Goal: Task Accomplishment & Management: Manage account settings

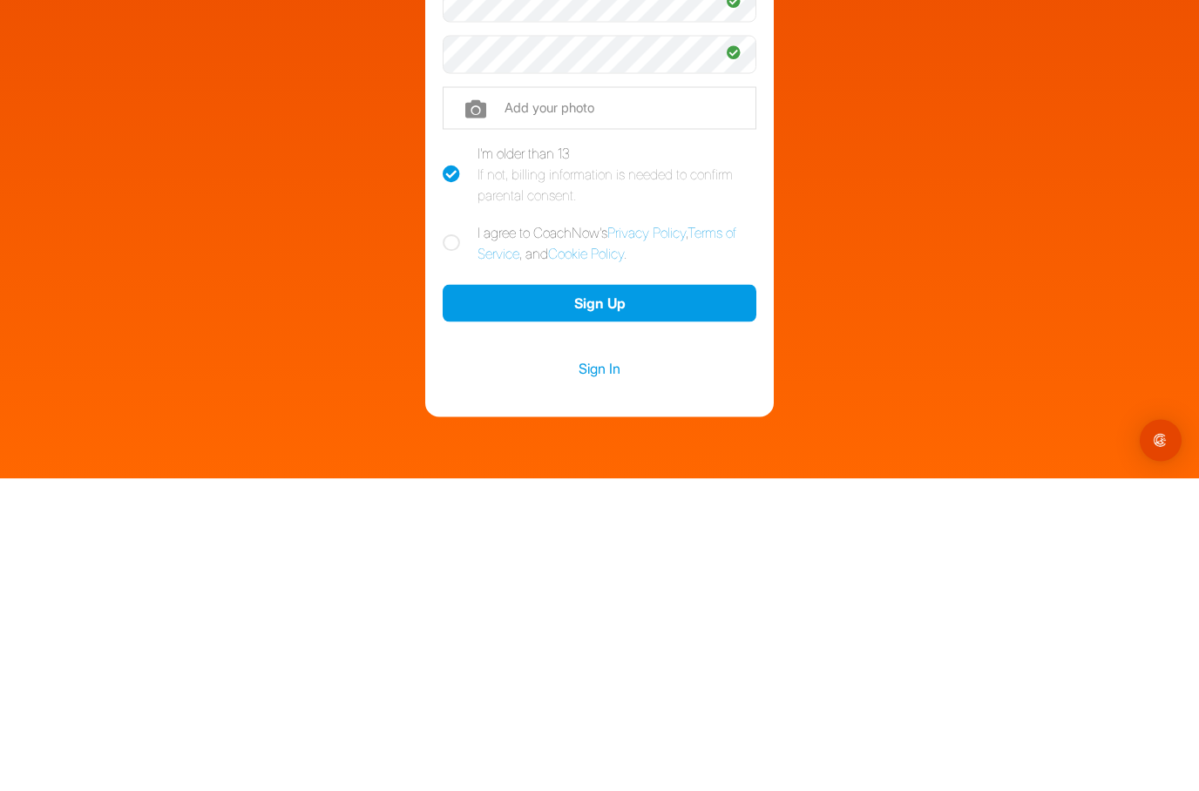
click at [453, 534] on label "I agree to CoachNow's Privacy Policy , Terms of Service , and Cookie Policy ." at bounding box center [600, 555] width 314 height 42
click at [453, 534] on input "I agree to CoachNow's Privacy Policy , Terms of Service , and Cookie Policy ." at bounding box center [448, 539] width 11 height 11
checkbox input "true"
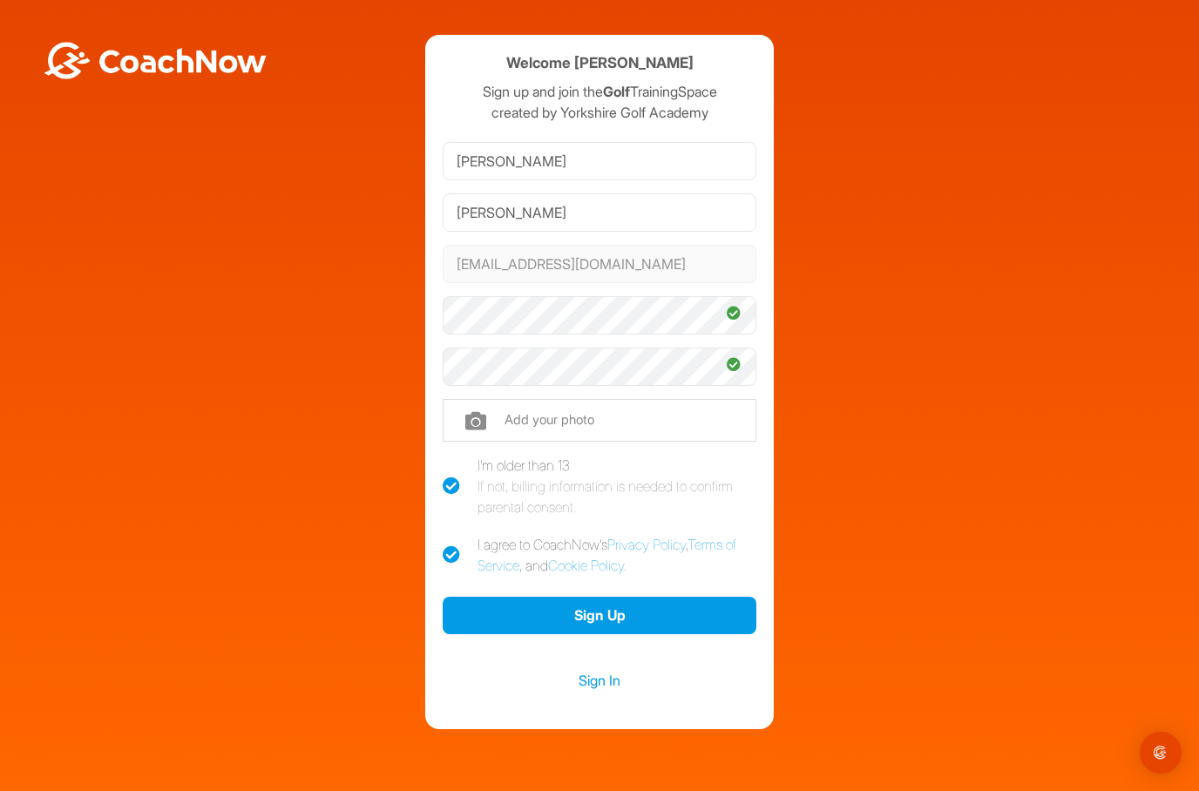
click at [610, 597] on button "Sign Up" at bounding box center [600, 615] width 314 height 37
click at [633, 597] on button "Sign Up" at bounding box center [600, 615] width 314 height 37
click at [650, 608] on button "Sign Up" at bounding box center [600, 615] width 314 height 37
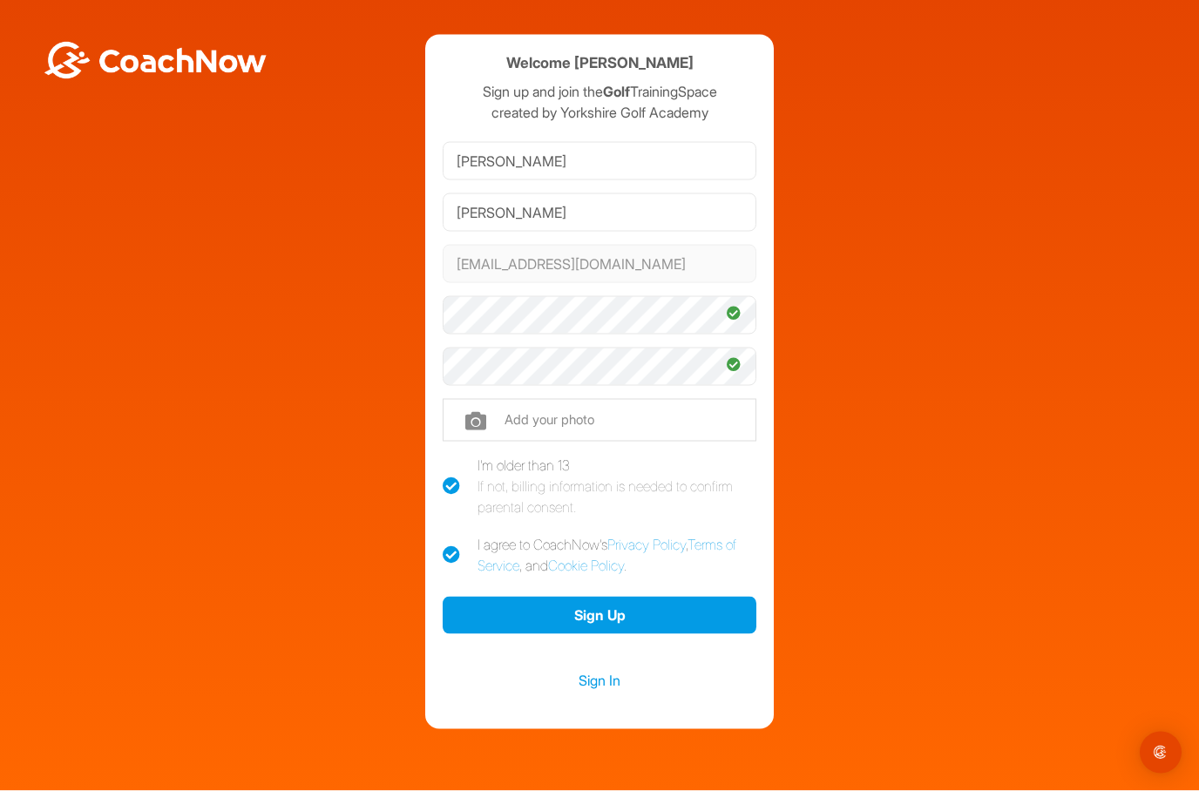
scroll to position [14, 0]
click at [620, 676] on link "Sign In" at bounding box center [600, 680] width 314 height 23
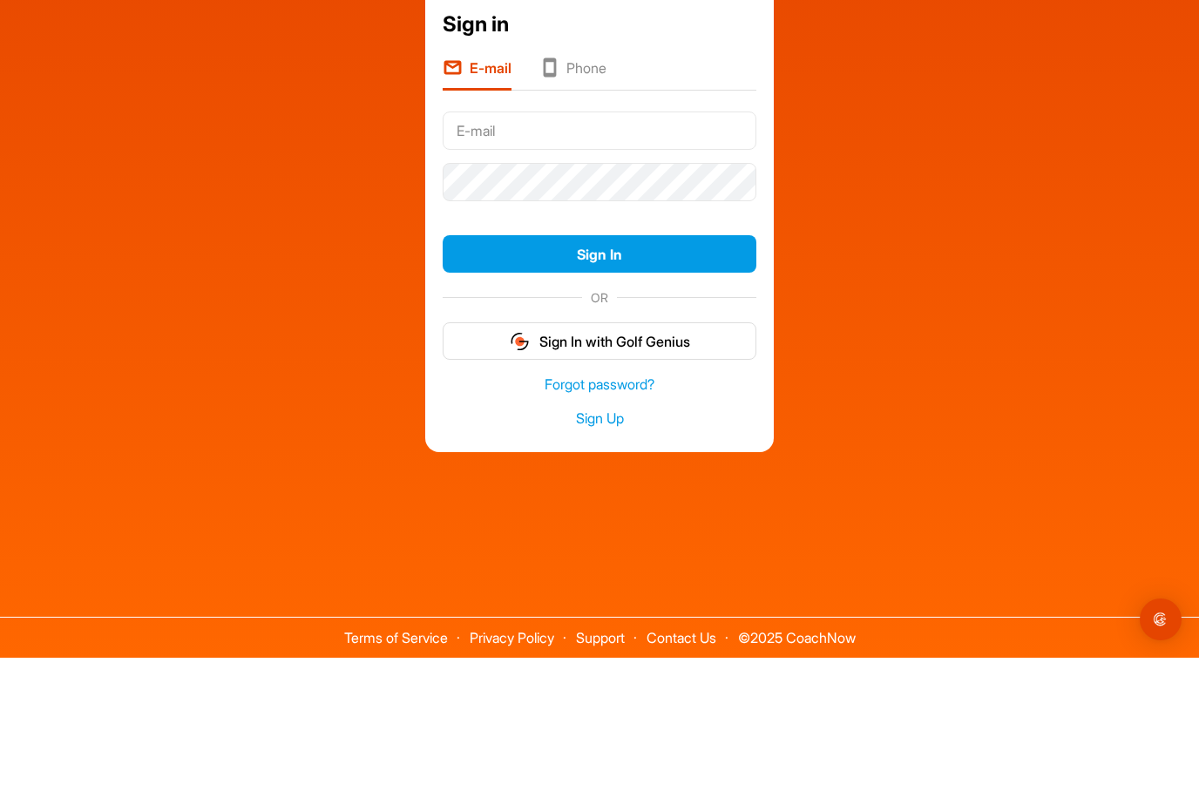
scroll to position [70, 0]
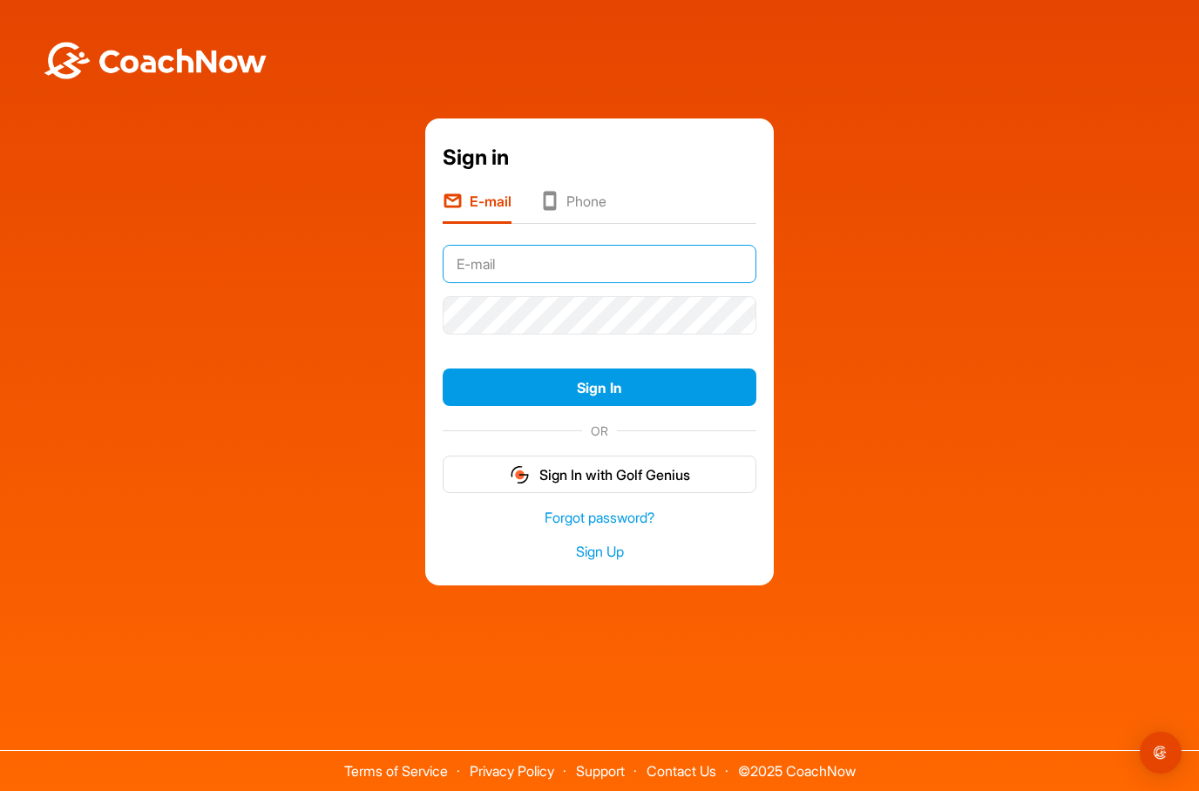
click at [618, 245] on input "text" at bounding box center [600, 264] width 314 height 38
click at [622, 245] on input "text" at bounding box center [600, 264] width 314 height 38
type input "[EMAIL_ADDRESS][DOMAIN_NAME]"
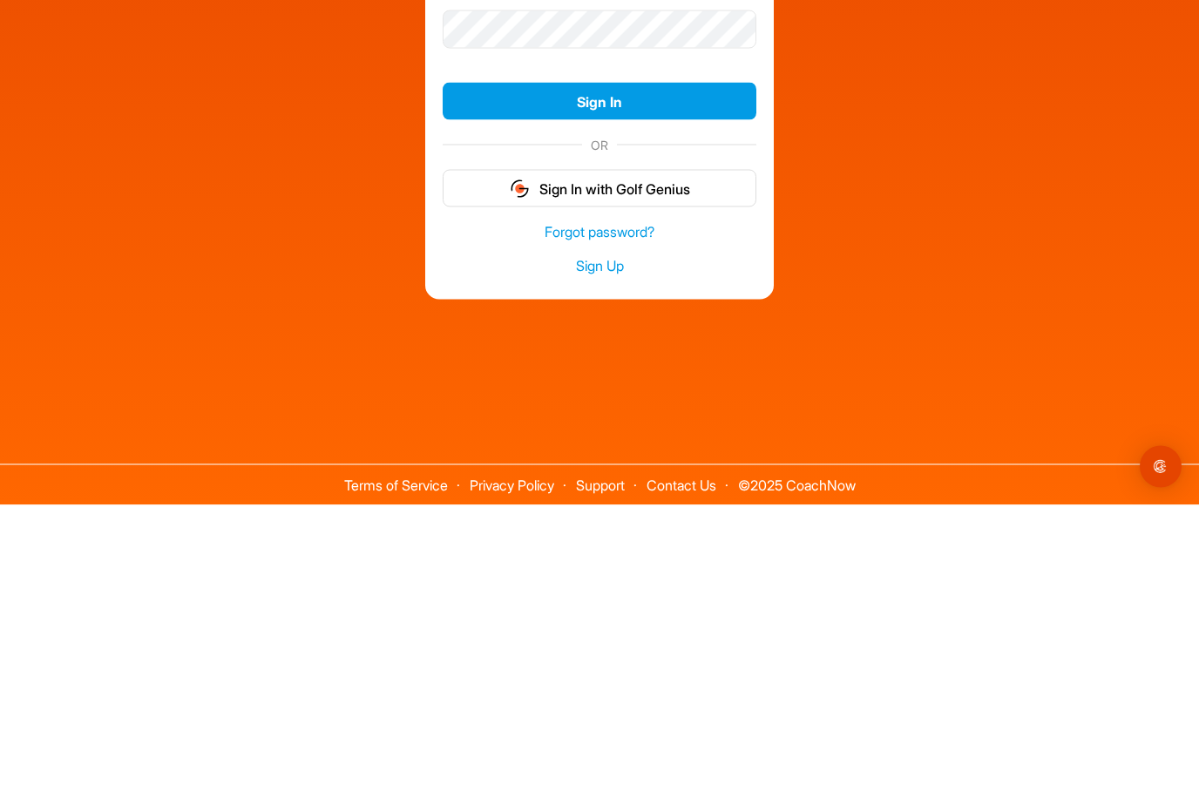
click at [629, 508] on link "Forgot password?" at bounding box center [600, 518] width 314 height 20
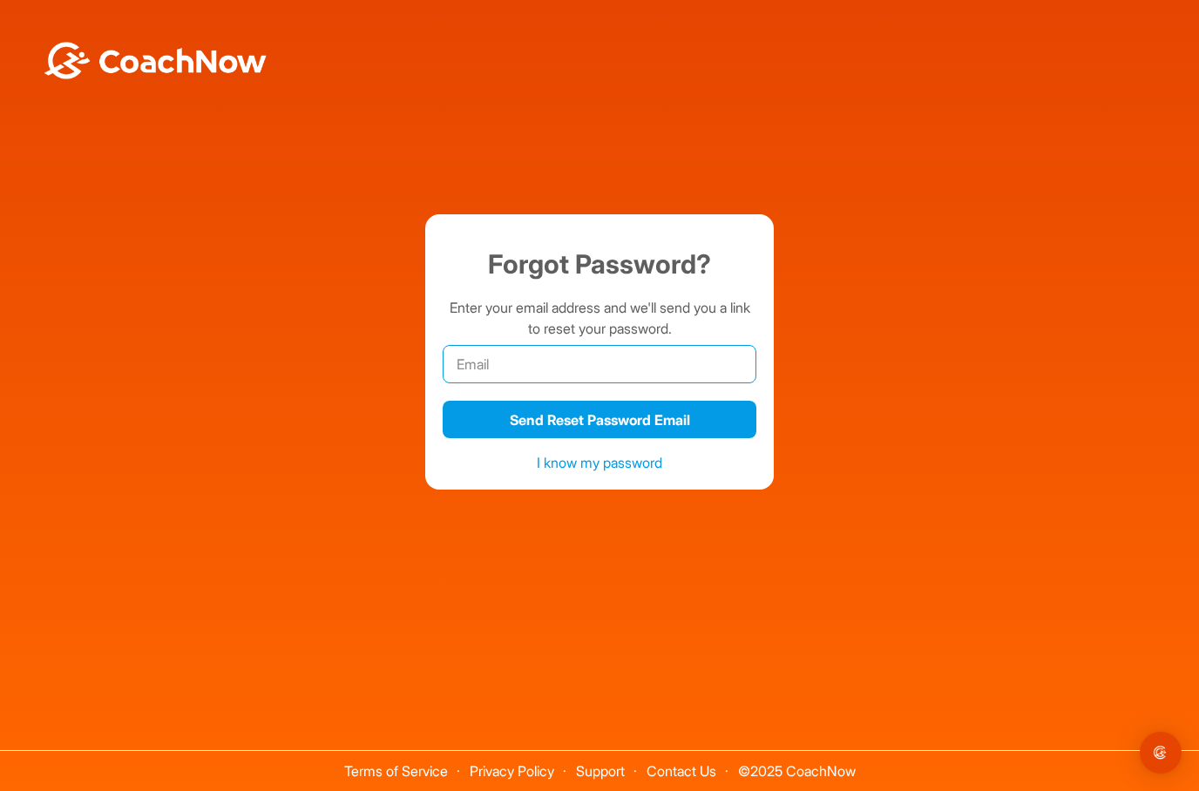
click at [635, 345] on input "email" at bounding box center [600, 364] width 314 height 38
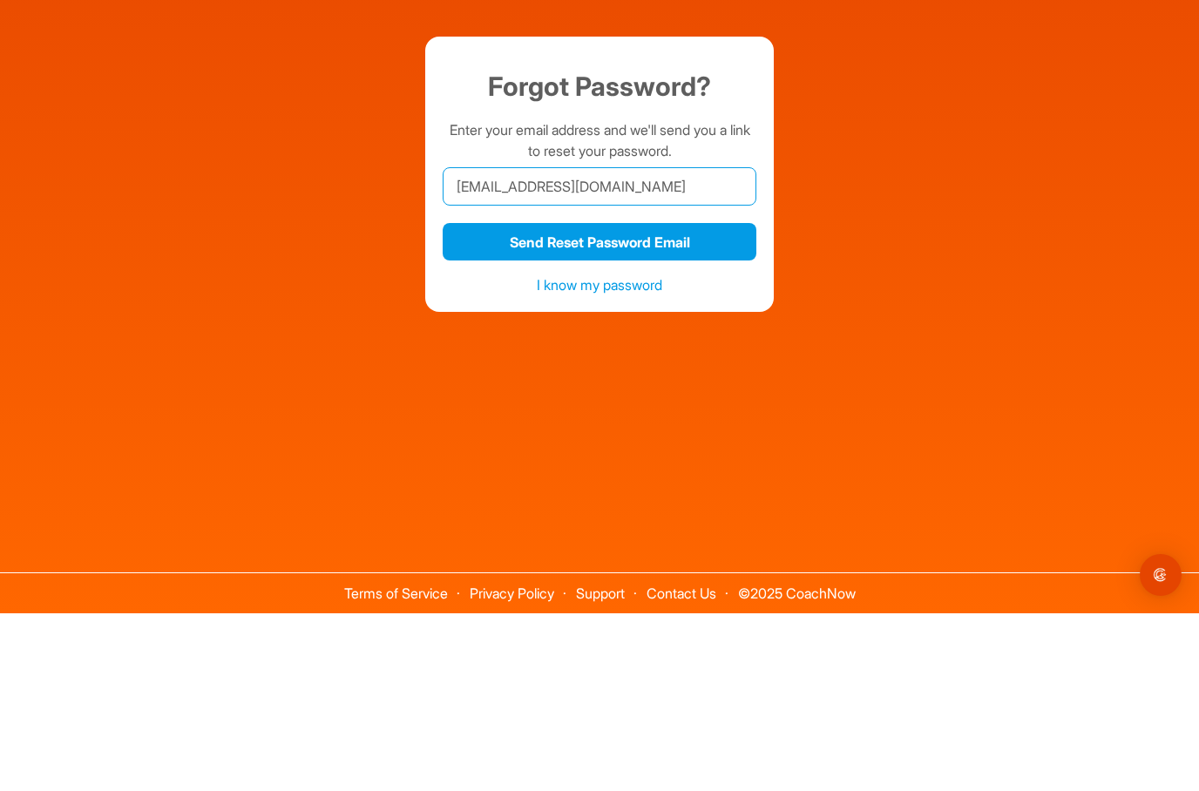
type input "[EMAIL_ADDRESS][DOMAIN_NAME]"
click at [690, 401] on button "Send Reset Password Email" at bounding box center [600, 419] width 314 height 37
